Goal: Task Accomplishment & Management: Use online tool/utility

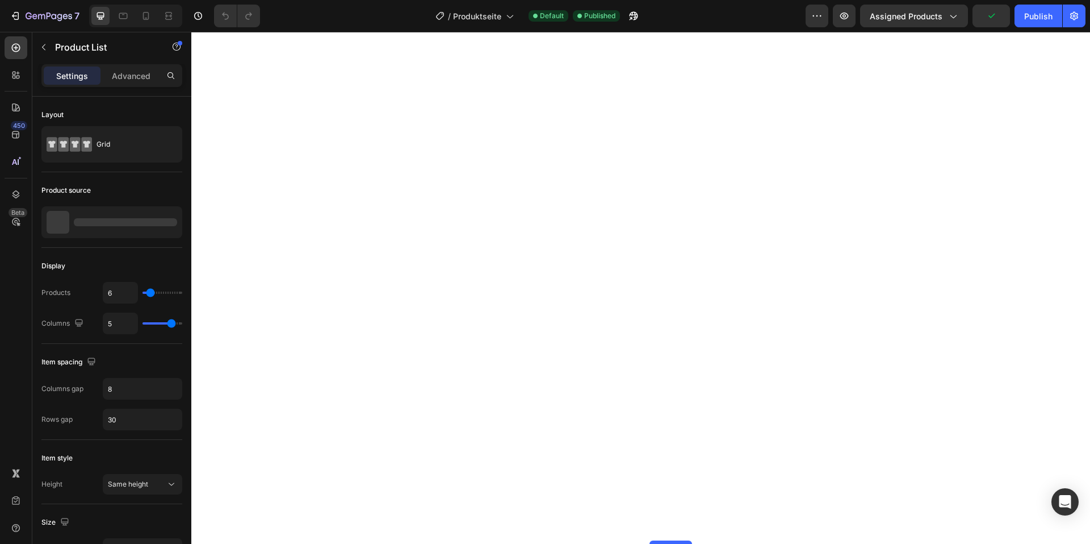
scroll to position [2593, 0]
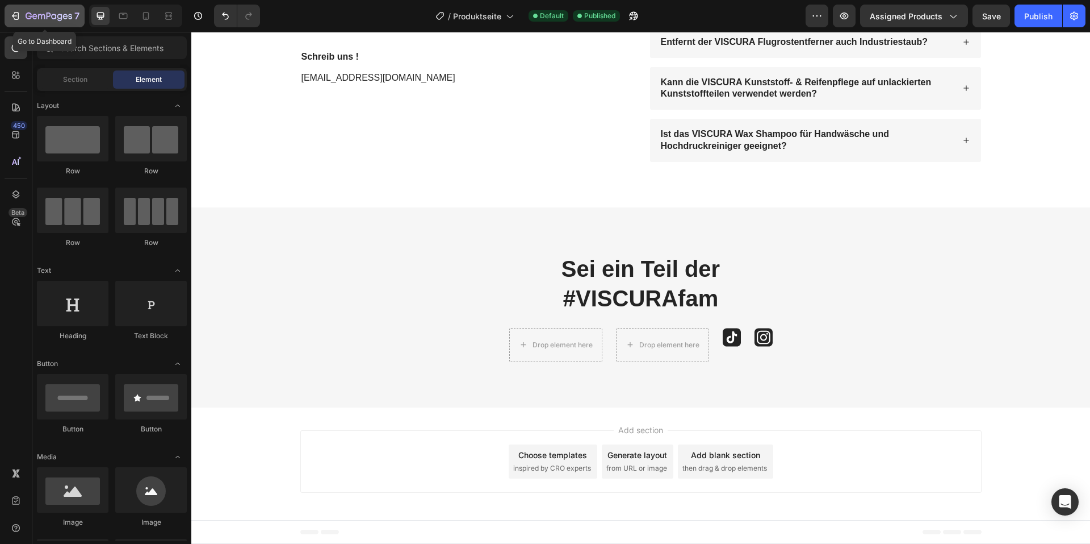
click at [18, 15] on icon "button" at bounding box center [16, 16] width 5 height 8
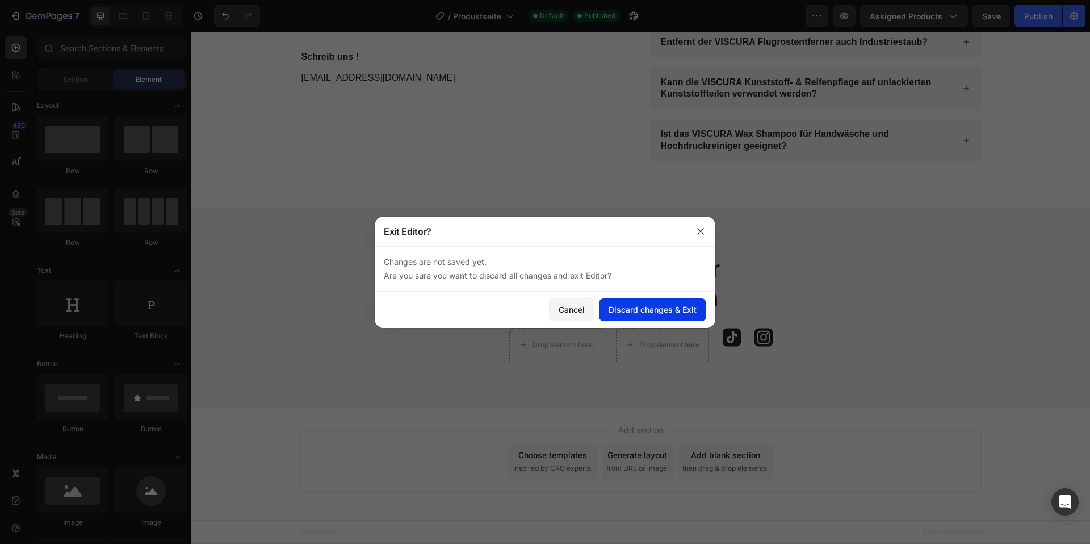
click at [632, 309] on div "Discard changes & Exit" at bounding box center [653, 309] width 88 height 12
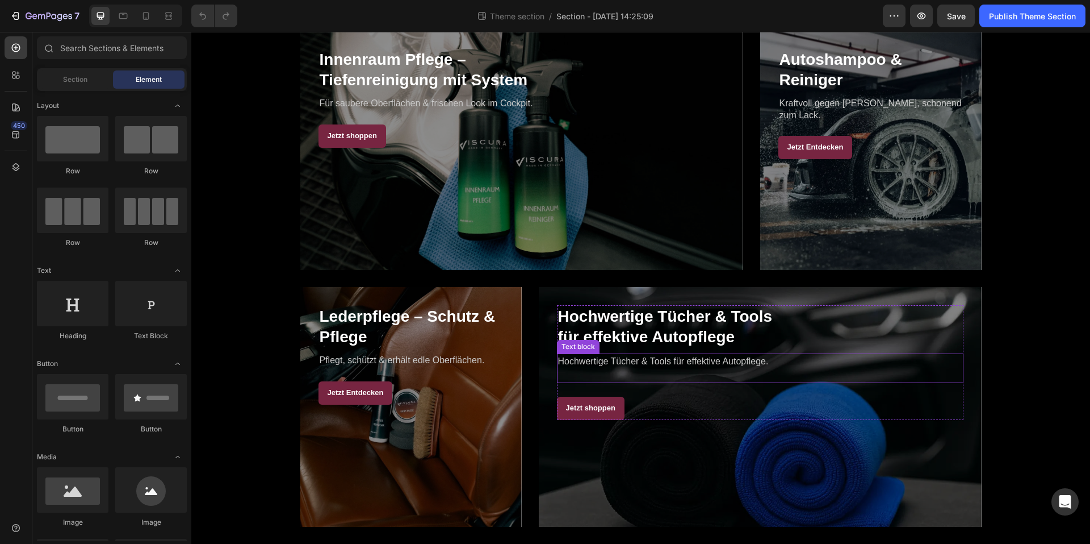
scroll to position [64, 0]
